Goal: Task Accomplishment & Management: Use online tool/utility

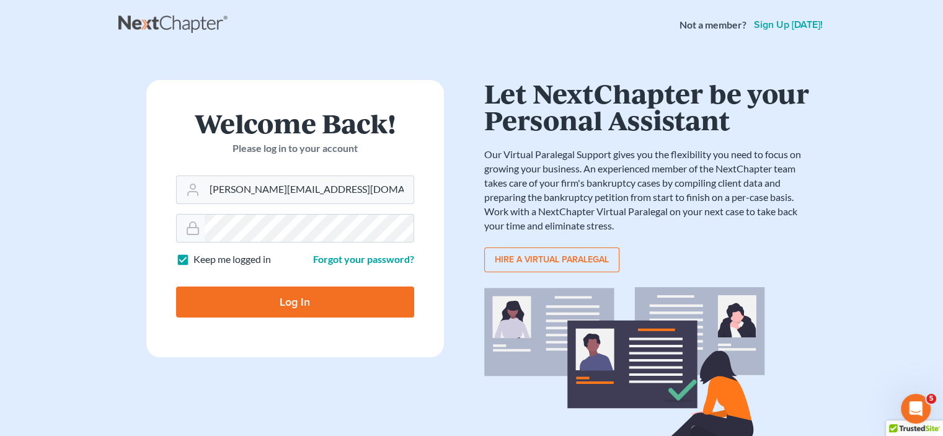
click at [285, 294] on input "Log In" at bounding box center [295, 301] width 238 height 31
type input "Thinking..."
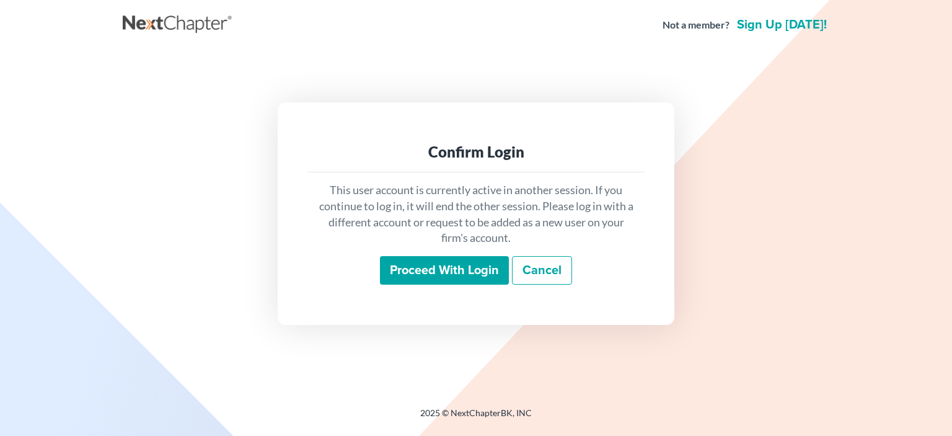
click at [459, 267] on input "Proceed with login" at bounding box center [444, 270] width 129 height 29
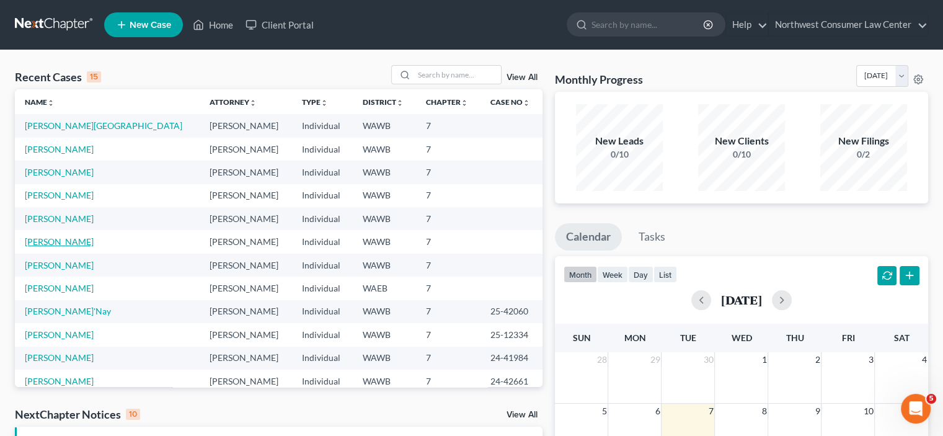
click at [66, 244] on link "Johnson, Meghan" at bounding box center [59, 241] width 69 height 11
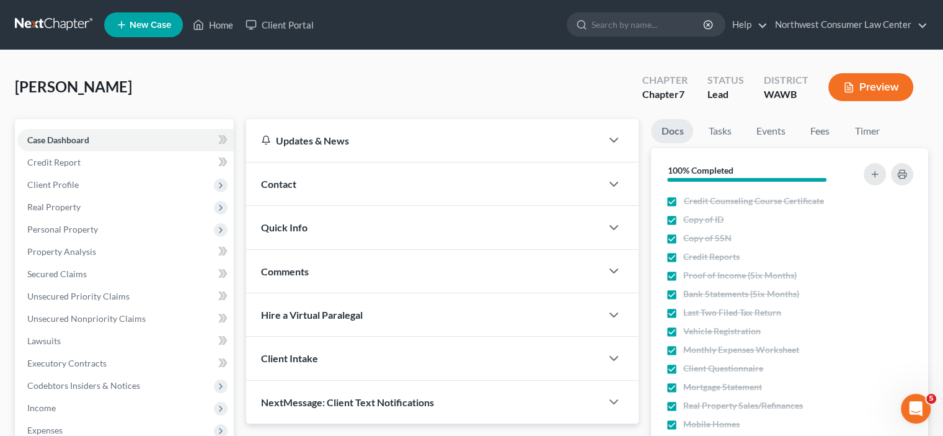
click at [64, 27] on link at bounding box center [54, 25] width 79 height 22
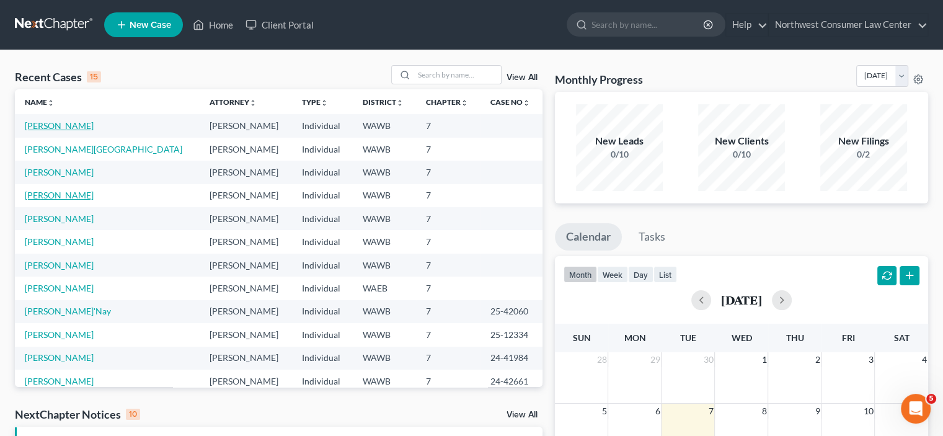
scroll to position [85, 0]
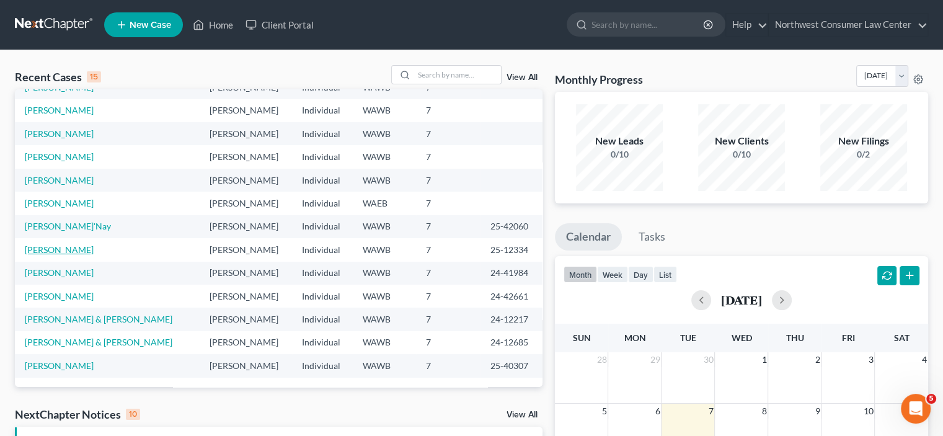
click at [44, 247] on link "[PERSON_NAME]" at bounding box center [59, 249] width 69 height 11
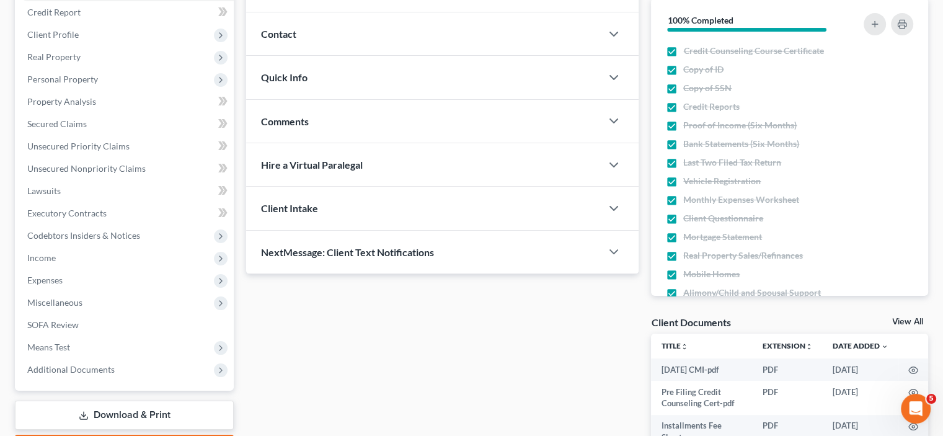
scroll to position [170, 0]
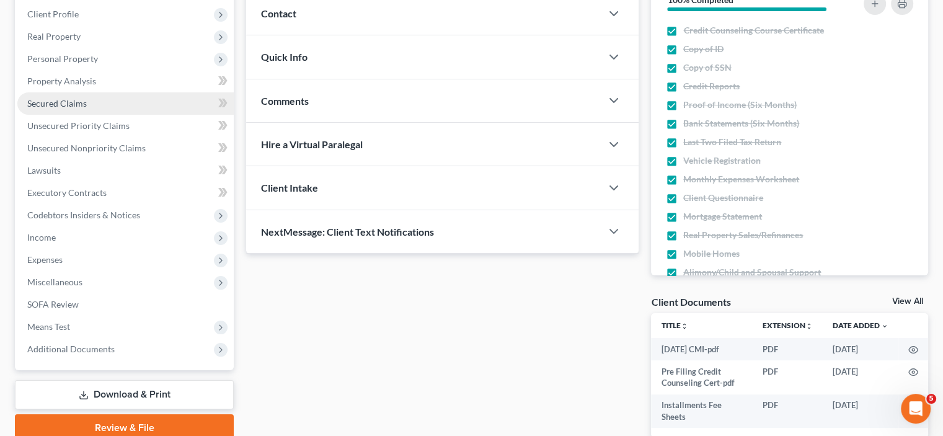
click at [146, 103] on link "Secured Claims" at bounding box center [125, 103] width 216 height 22
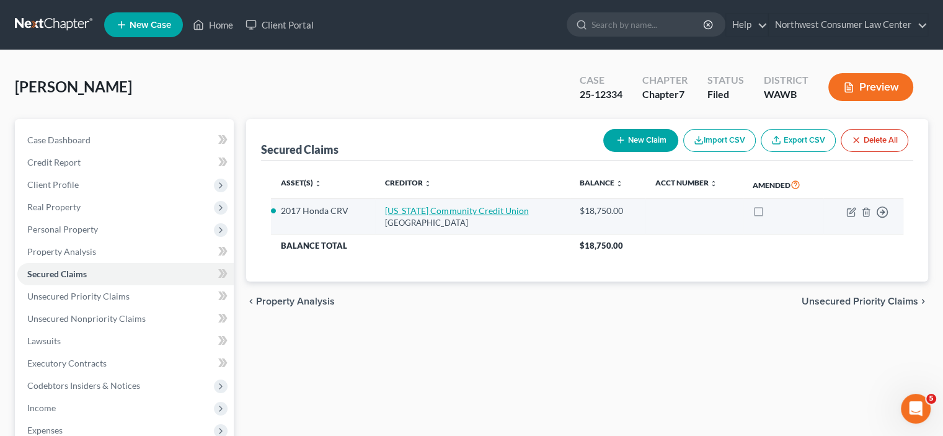
click at [462, 208] on link "Oregon Community Credit Union" at bounding box center [456, 210] width 143 height 11
select select "38"
select select "0"
select select "1"
select select "0"
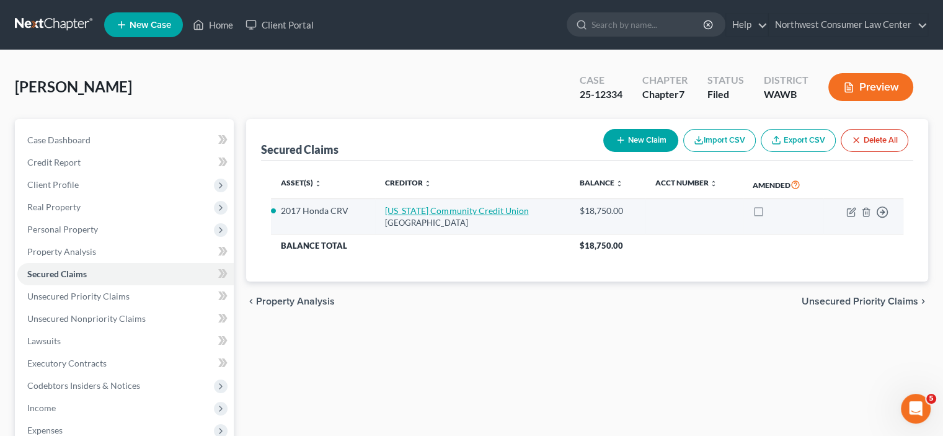
select select "0"
